Goal: Use online tool/utility: Utilize a website feature to perform a specific function

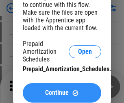
click at [62, 93] on span "Continue" at bounding box center [57, 93] width 24 height 7
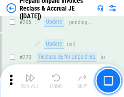
scroll to position [1056, 0]
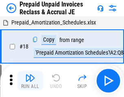
click at [30, 81] on img "button" at bounding box center [30, 78] width 10 height 10
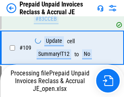
scroll to position [1056, 0]
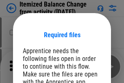
scroll to position [72, 0]
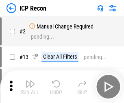
scroll to position [4, 0]
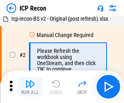
click at [30, 87] on img "button" at bounding box center [30, 84] width 10 height 10
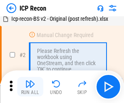
click at [30, 87] on img "button" at bounding box center [30, 84] width 10 height 10
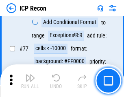
scroll to position [732, 0]
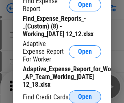
click at [85, 97] on span "Open" at bounding box center [85, 97] width 14 height 7
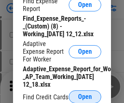
click at [85, 97] on span "Open" at bounding box center [85, 97] width 14 height 7
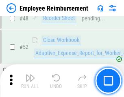
scroll to position [606, 0]
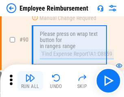
click at [30, 81] on img "button" at bounding box center [30, 78] width 10 height 10
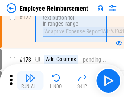
click at [30, 81] on img "button" at bounding box center [30, 78] width 10 height 10
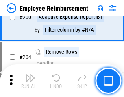
scroll to position [2062, 0]
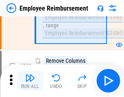
click at [30, 81] on img "button" at bounding box center [30, 78] width 10 height 10
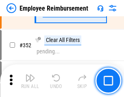
click at [30, 81] on img "button" at bounding box center [30, 78] width 10 height 10
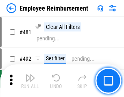
scroll to position [4984, 0]
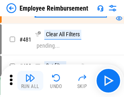
click at [30, 81] on img "button" at bounding box center [30, 78] width 10 height 10
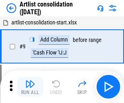
click at [30, 87] on img "button" at bounding box center [30, 84] width 10 height 10
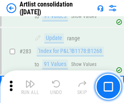
scroll to position [3371, 0]
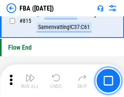
scroll to position [7297, 0]
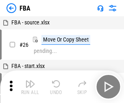
scroll to position [8, 0]
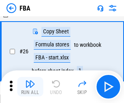
click at [30, 87] on img "button" at bounding box center [30, 84] width 10 height 10
